Goal: Task Accomplishment & Management: Manage account settings

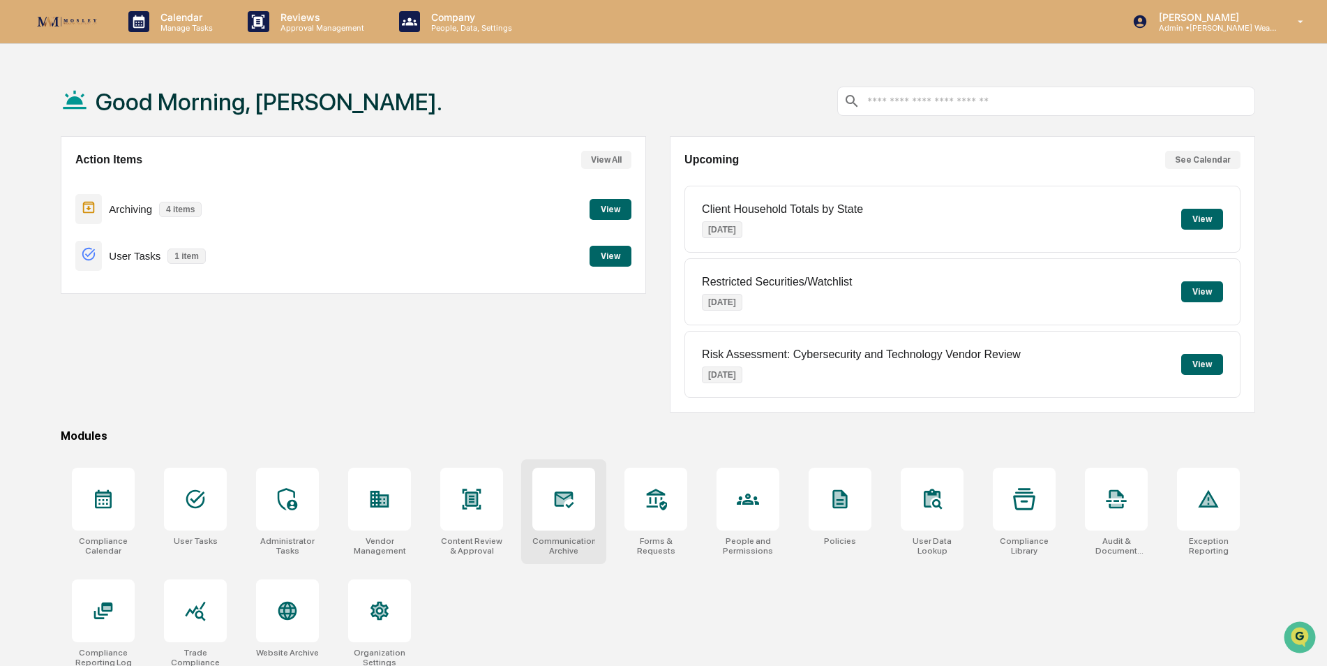
click at [576, 516] on div at bounding box center [563, 499] width 63 height 63
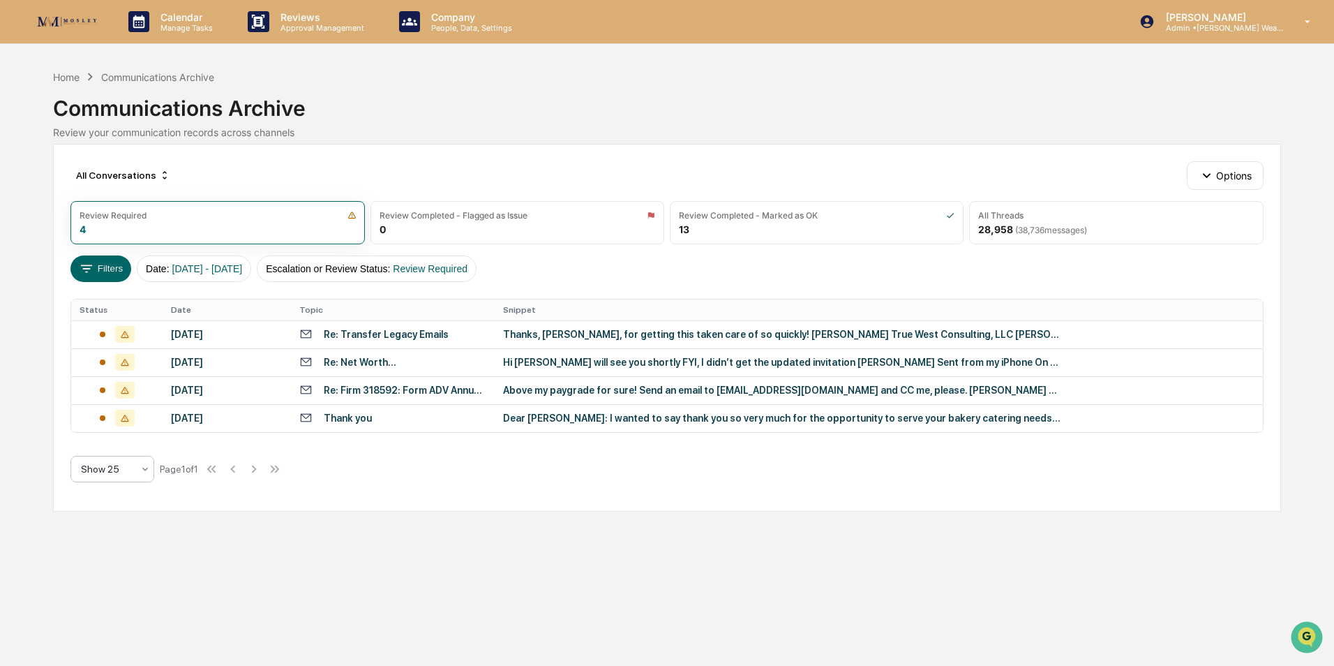
click at [144, 470] on icon at bounding box center [145, 468] width 11 height 11
click at [118, 616] on div "Show 100" at bounding box center [112, 614] width 82 height 28
click at [1010, 227] on div "28,958 ( 38,736 messages)" at bounding box center [1032, 229] width 109 height 12
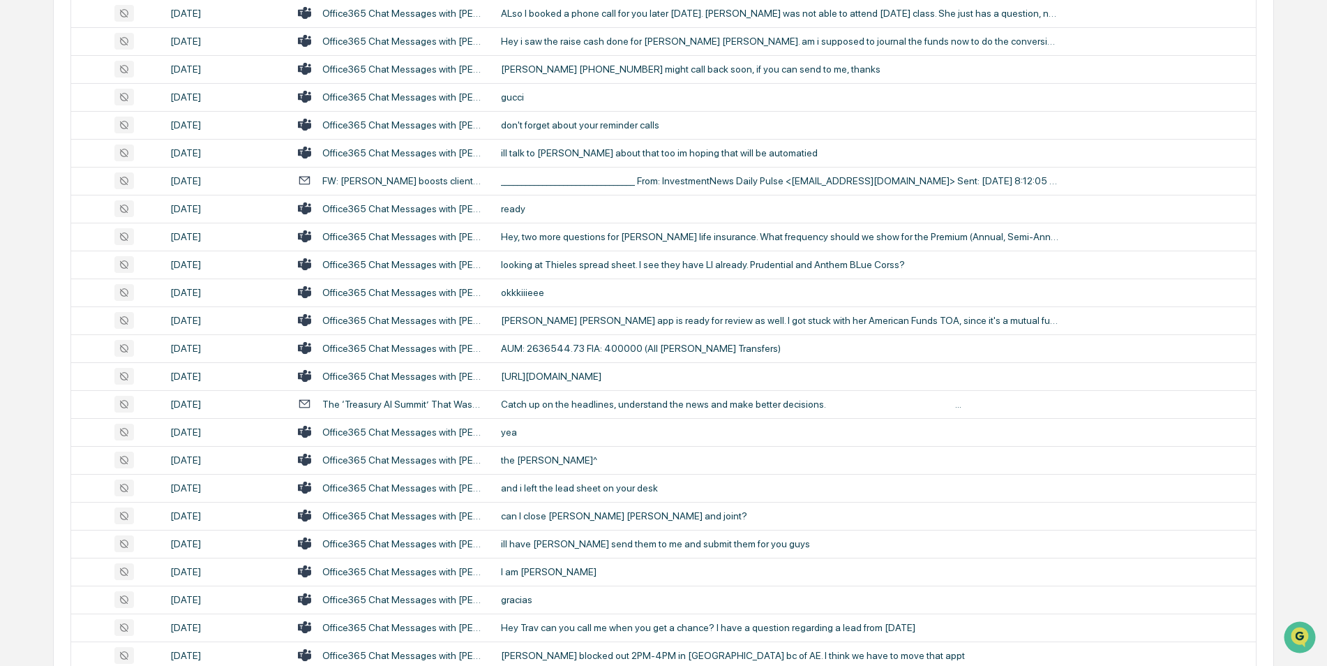
scroll to position [2525, 0]
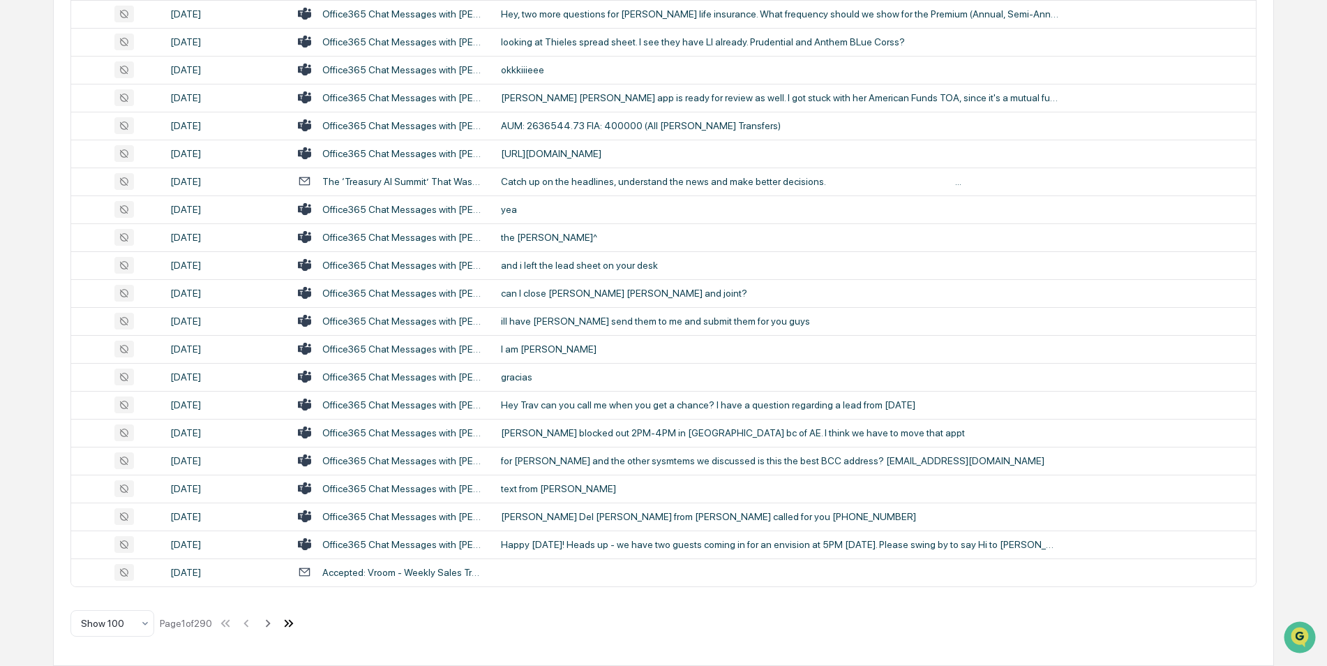
click at [293, 622] on icon at bounding box center [288, 622] width 15 height 15
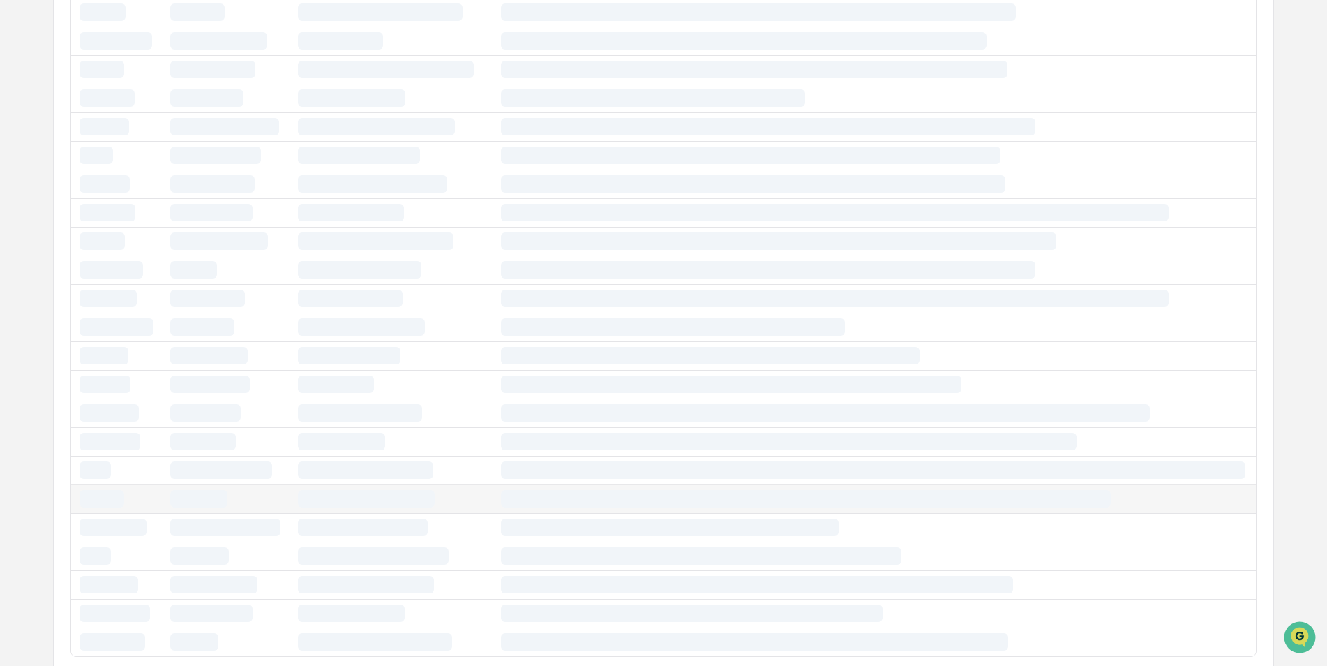
scroll to position [1353, 0]
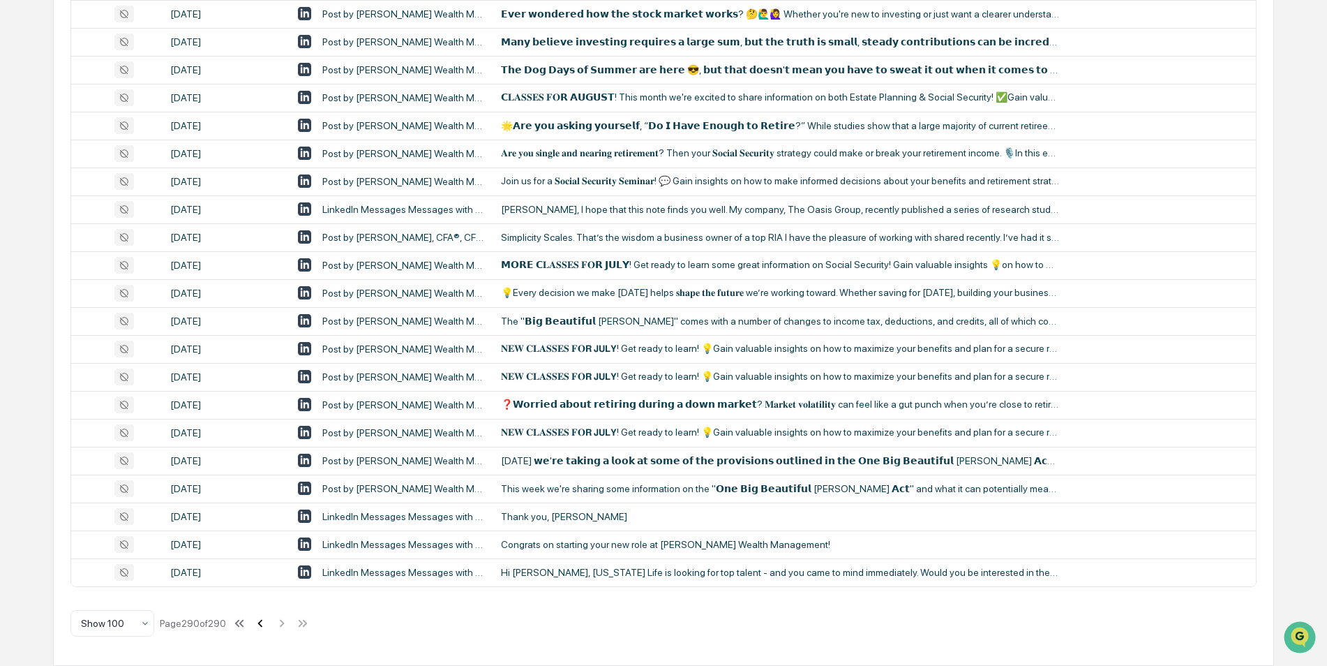
click at [261, 622] on icon at bounding box center [260, 622] width 15 height 15
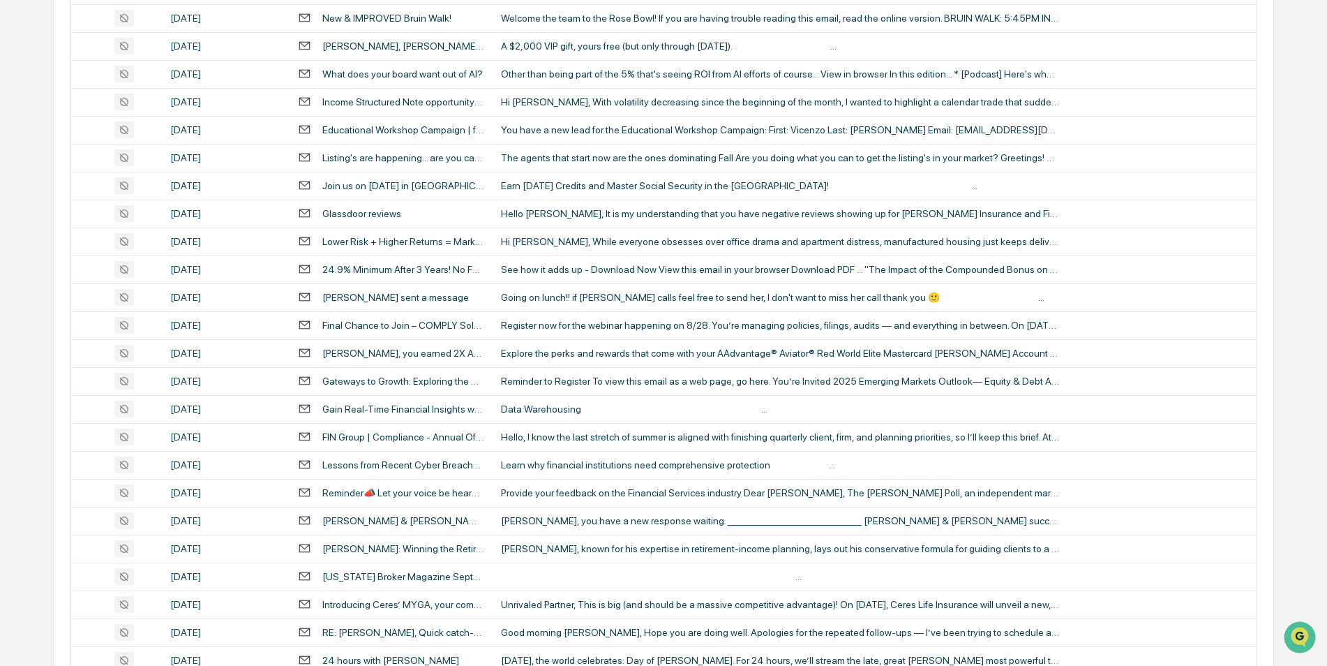
scroll to position [2525, 0]
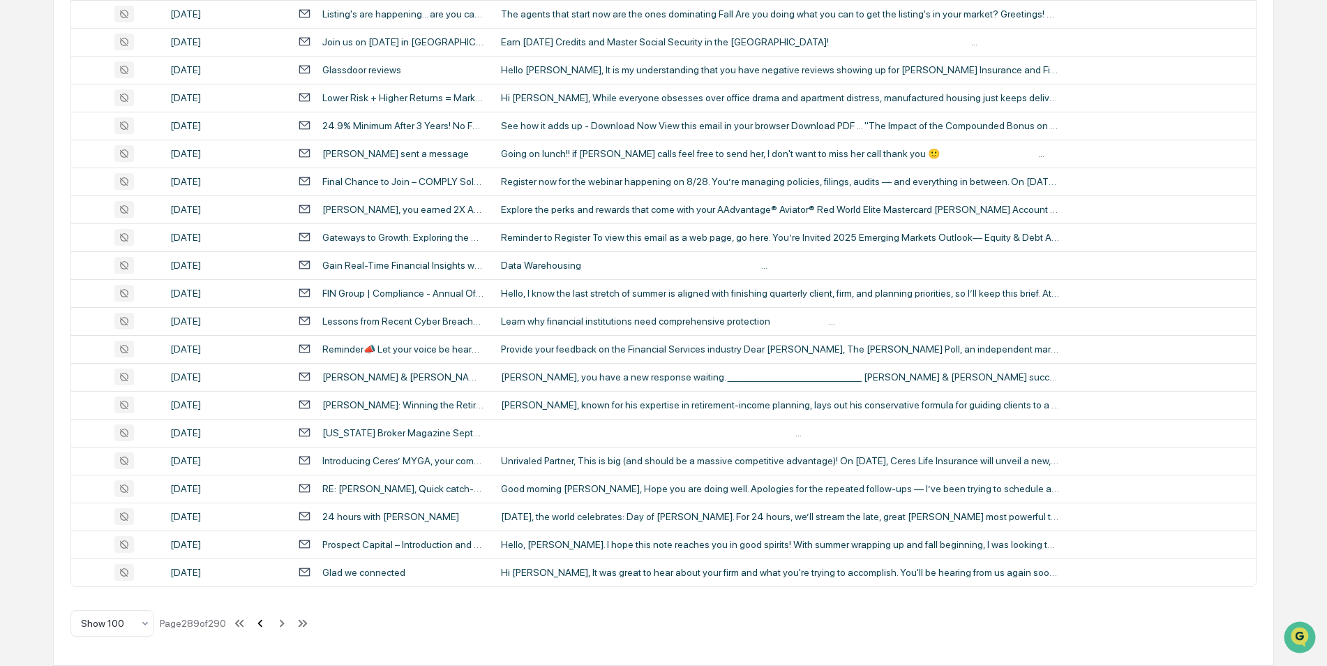
click at [260, 618] on icon at bounding box center [260, 622] width 15 height 15
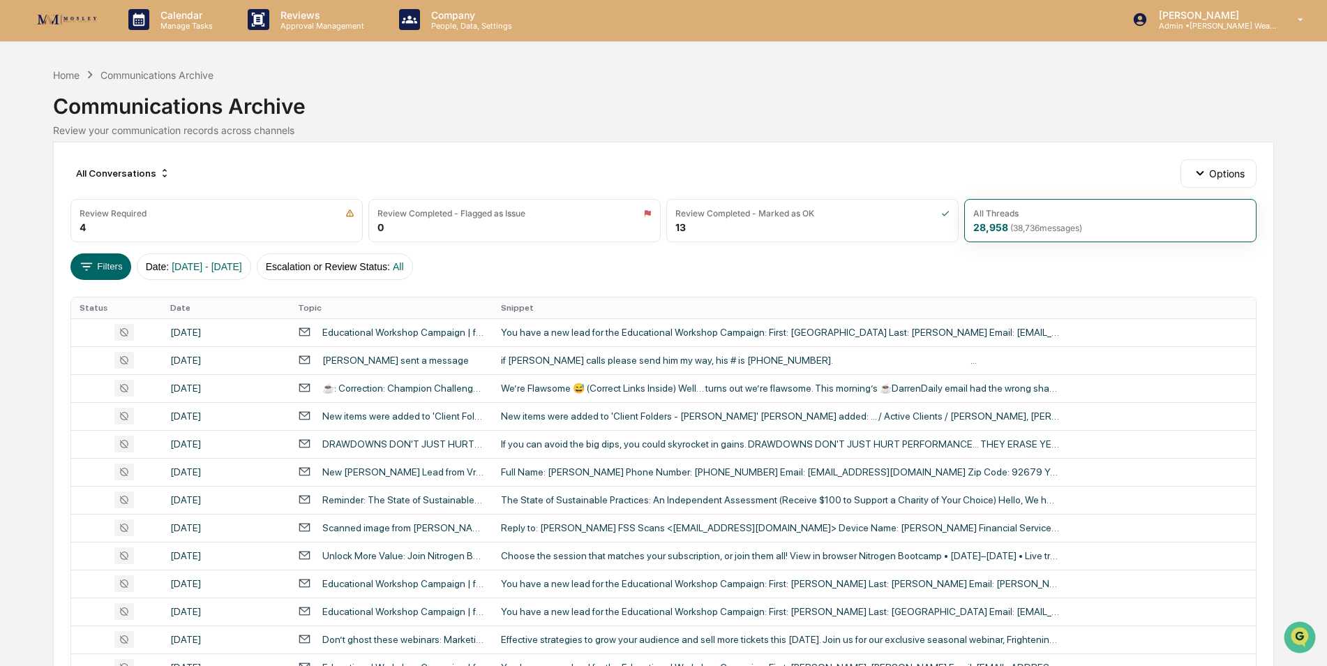
scroll to position [0, 0]
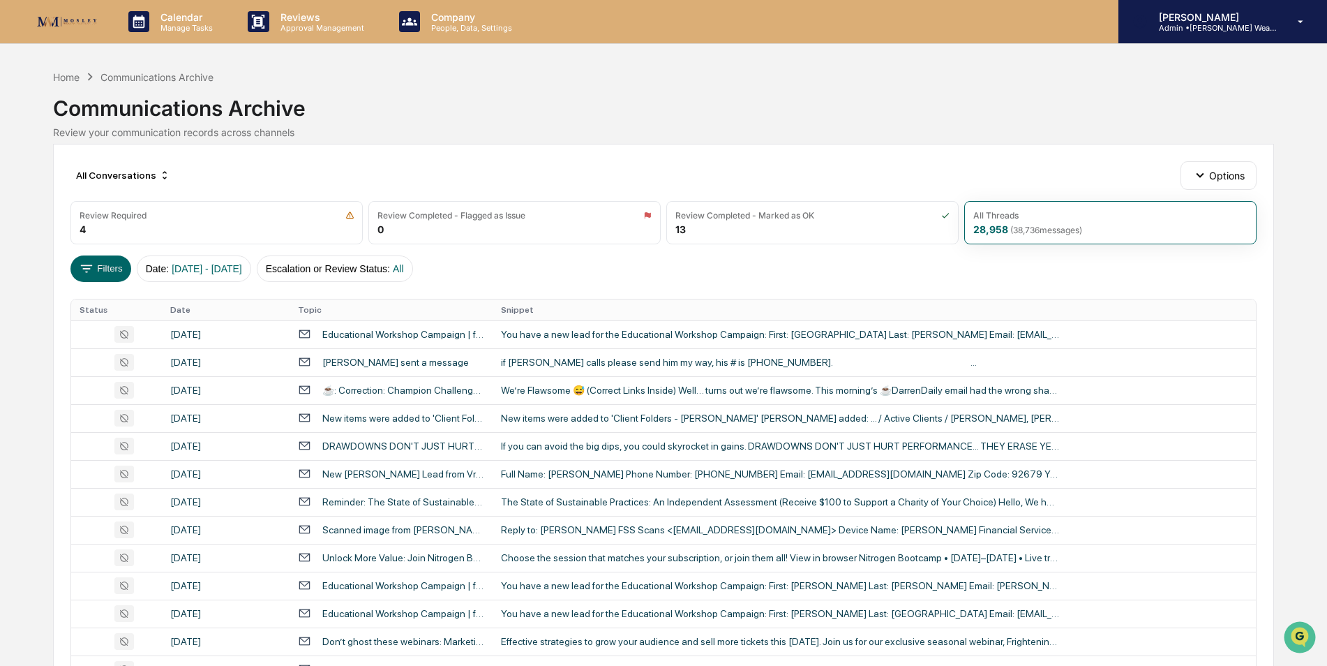
click at [1211, 38] on div "Caroline Iannucci Admin • Mosley Wealth" at bounding box center [1223, 21] width 209 height 43
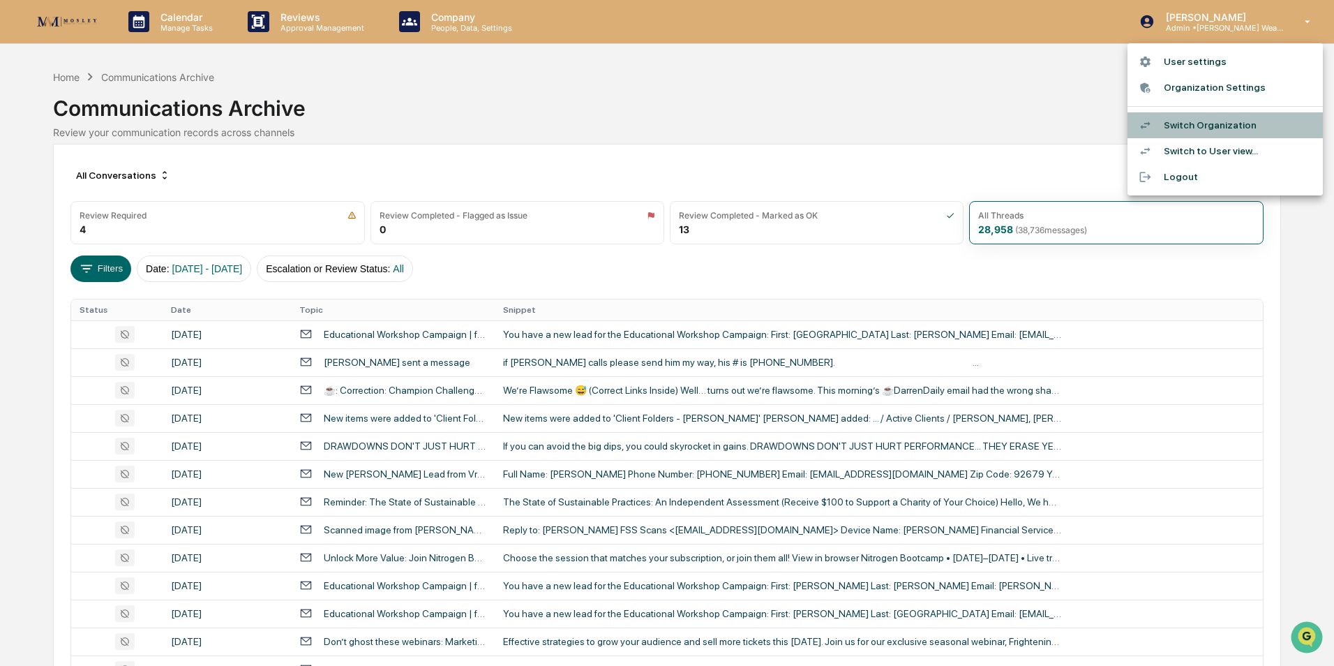
click at [1207, 118] on li "Switch Organization" at bounding box center [1225, 125] width 195 height 26
